Goal: Information Seeking & Learning: Learn about a topic

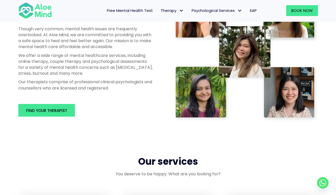
scroll to position [275, 0]
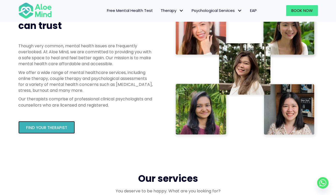
click at [67, 129] on link "Find your therapist" at bounding box center [46, 127] width 57 height 13
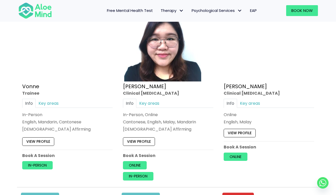
scroll to position [1440, 0]
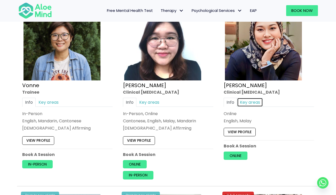
click at [257, 98] on link "Key areas" at bounding box center [250, 102] width 26 height 9
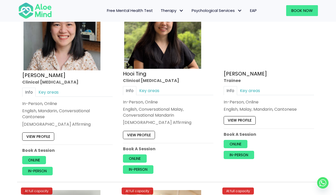
scroll to position [1836, 0]
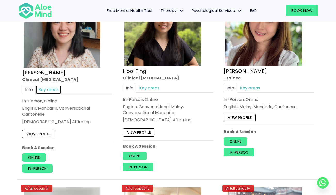
click at [52, 89] on link "Key areas" at bounding box center [49, 89] width 26 height 9
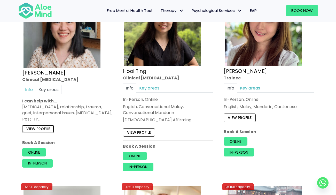
click at [43, 131] on link "View profile" at bounding box center [38, 129] width 32 height 8
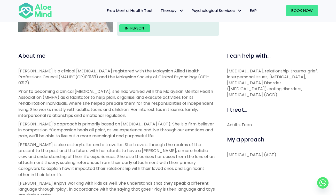
scroll to position [175, 0]
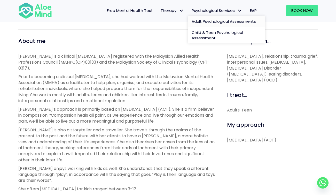
click at [201, 20] on span "Adult Psychological Assessments" at bounding box center [224, 21] width 64 height 5
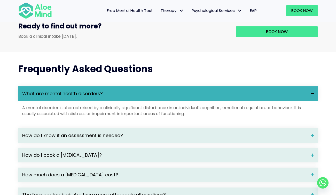
scroll to position [633, 0]
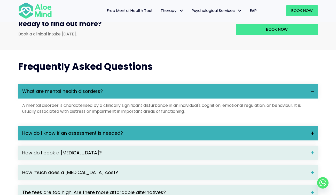
click at [210, 137] on span "How do I know if an assessment is needed?" at bounding box center [164, 133] width 285 height 7
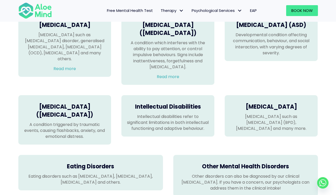
scroll to position [353, 0]
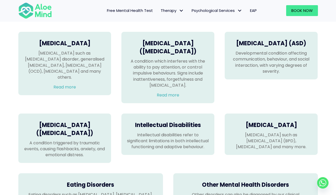
click at [175, 103] on div "Attention Deficit Hyperactivity Disorder (ADHD) A condition which interferes wi…" at bounding box center [168, 67] width 93 height 71
click at [173, 98] on link "Read more" at bounding box center [168, 95] width 22 height 6
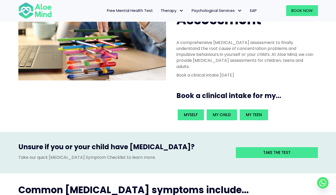
scroll to position [49, 0]
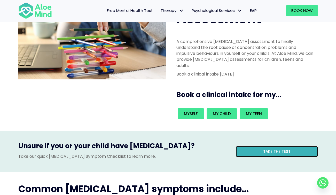
click at [272, 146] on link "Take the test" at bounding box center [277, 151] width 82 height 11
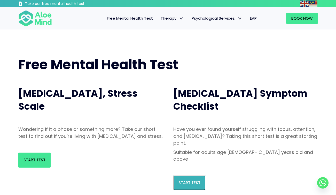
click at [197, 175] on link "Start Test" at bounding box center [189, 182] width 32 height 15
